Goal: Task Accomplishment & Management: Use online tool/utility

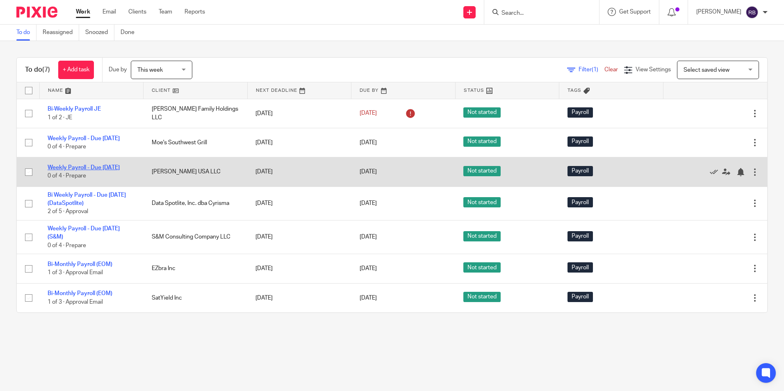
click at [68, 168] on link "Weekly Payroll - Due [DATE]" at bounding box center [84, 168] width 72 height 6
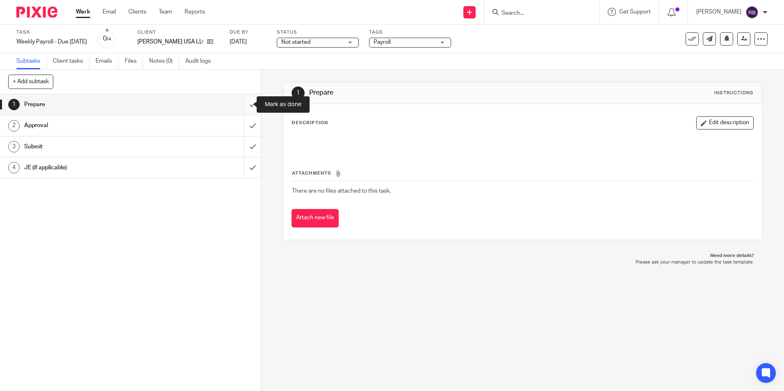
click at [247, 101] on input "submit" at bounding box center [130, 104] width 261 height 21
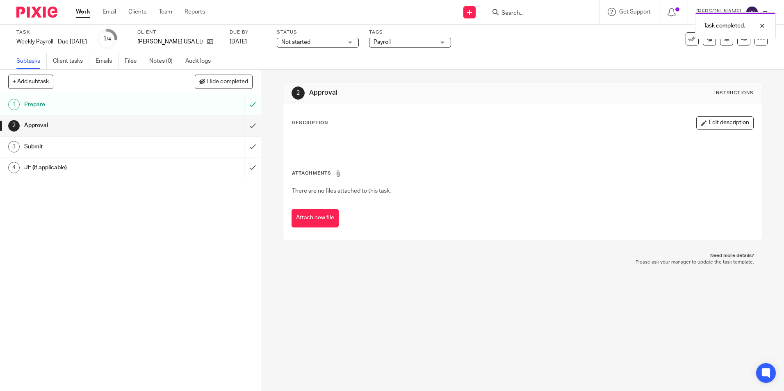
click at [79, 9] on link "Work" at bounding box center [83, 12] width 14 height 8
